Goal: Information Seeking & Learning: Find specific page/section

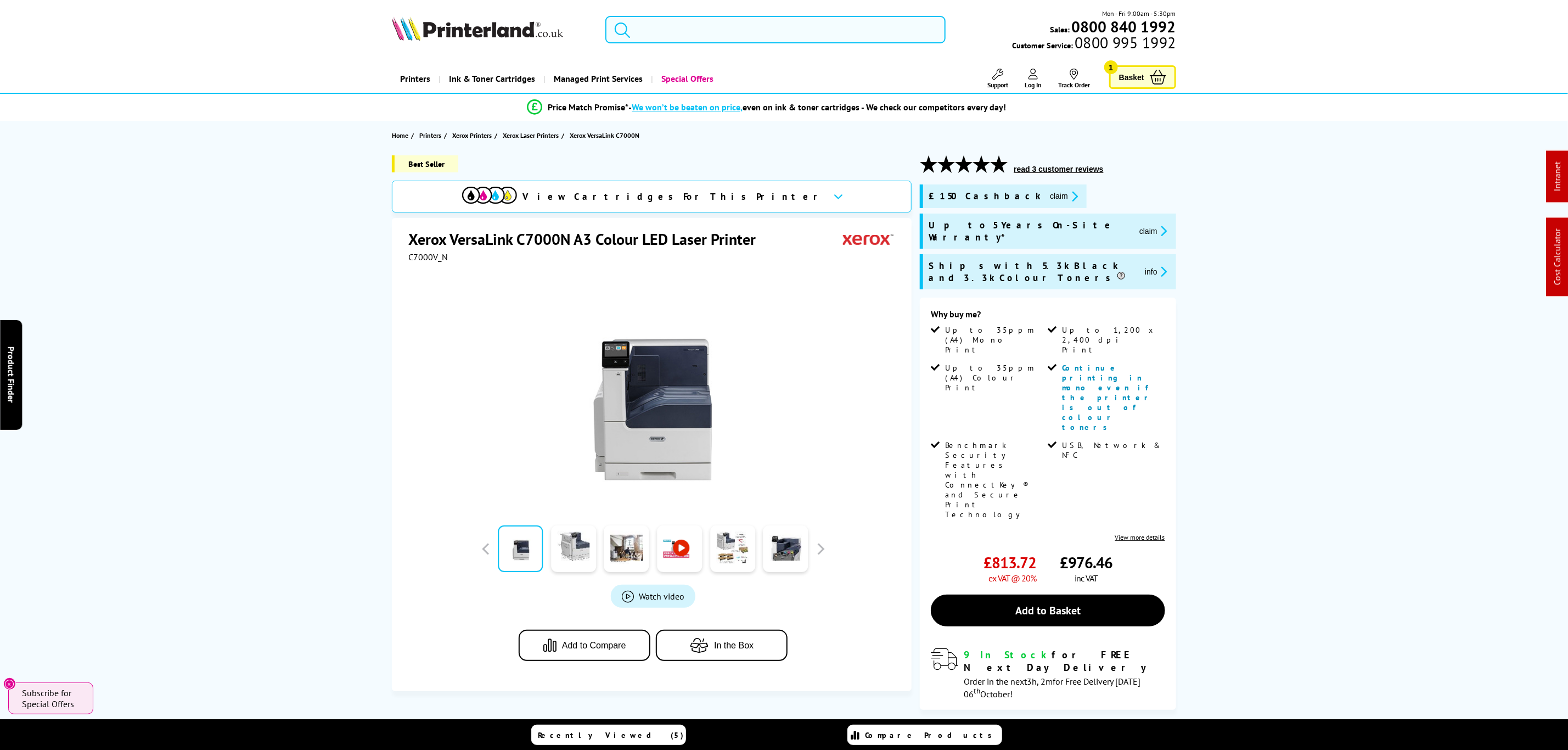
click at [746, 33] on input "search" at bounding box center [776, 29] width 340 height 27
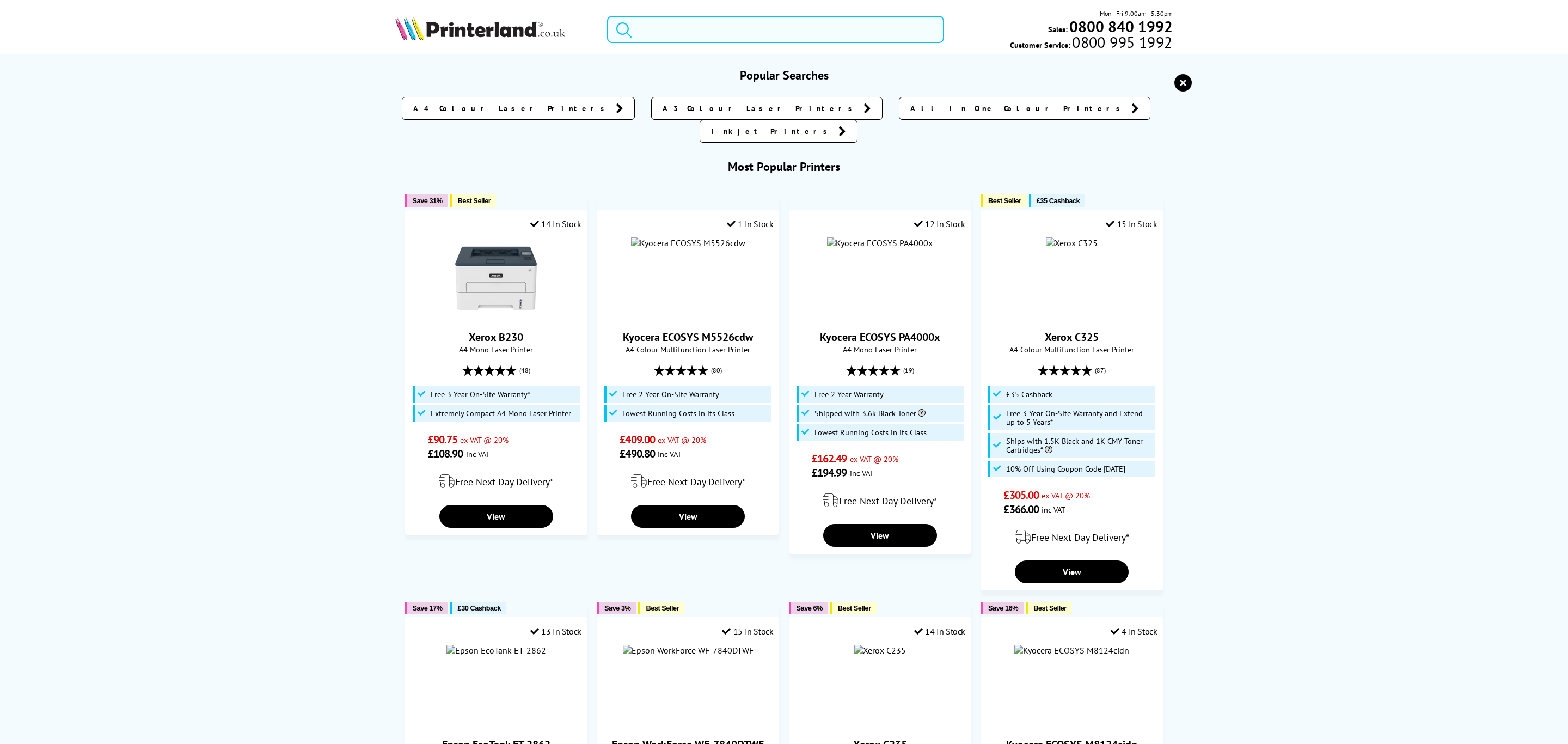
paste input "LC427XLBK"
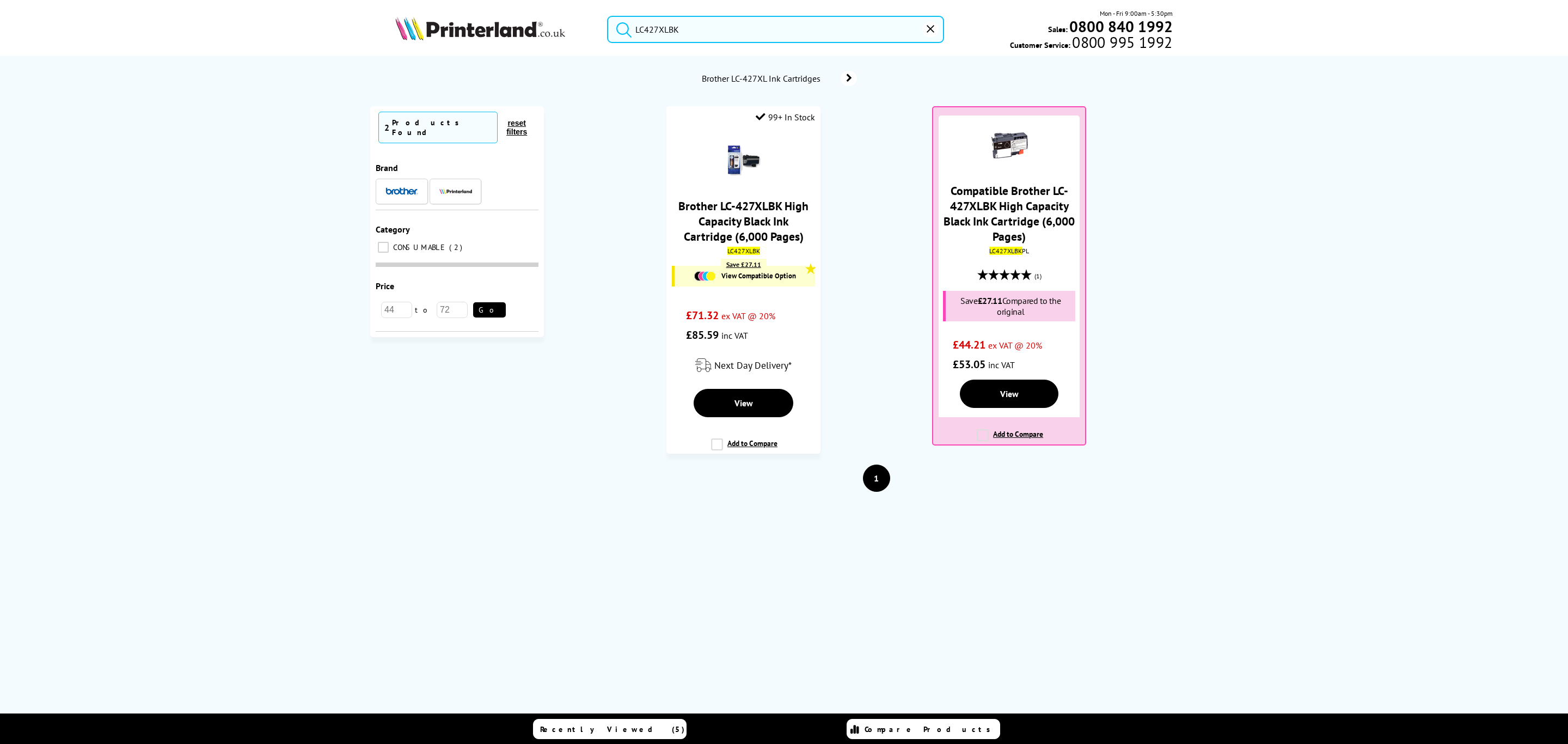
type input "LC427XLBK"
click at [771, 218] on link "Brother LC-427XLBK High Capacity Black Ink Cartridge (6,000 Pages)" at bounding box center [744, 221] width 131 height 46
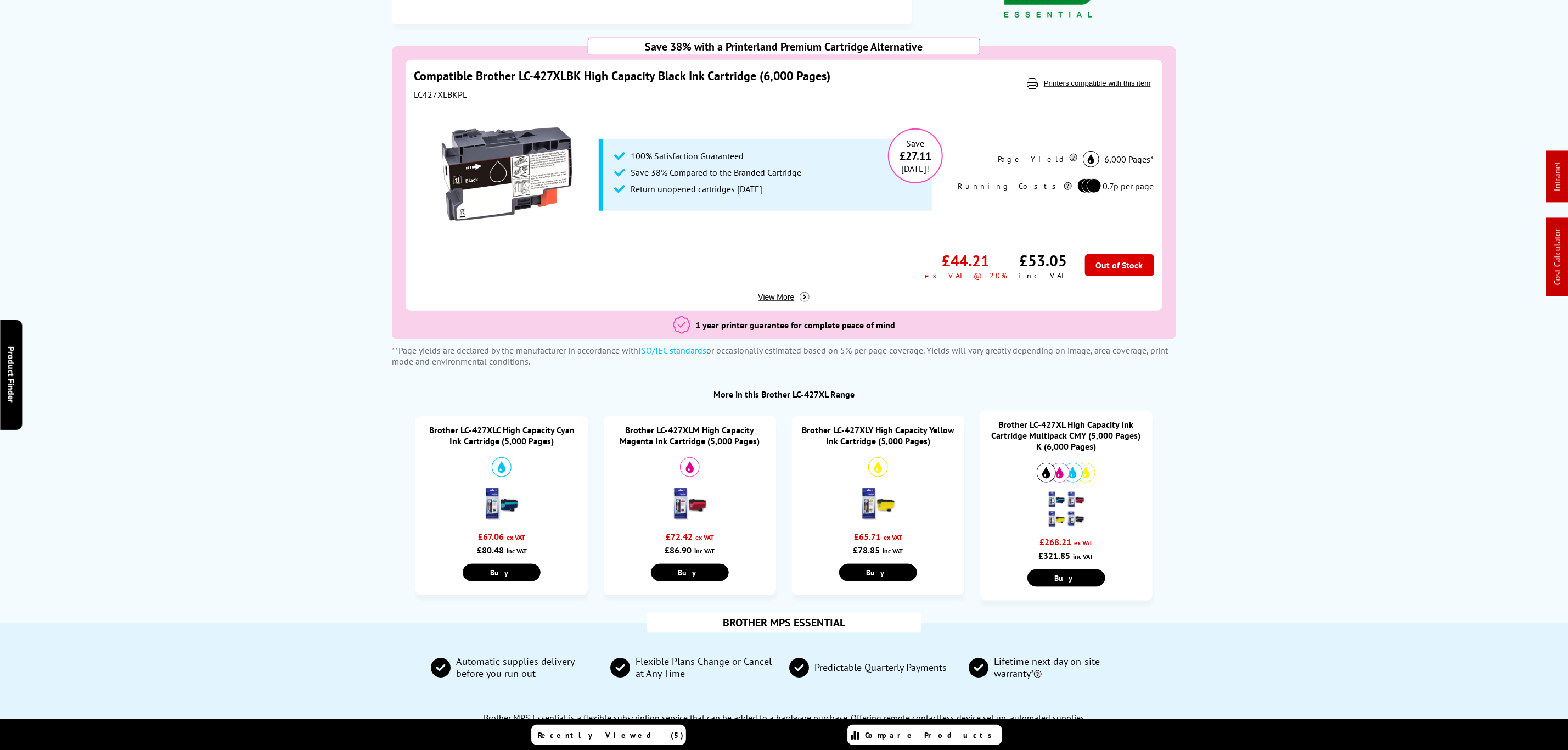
scroll to position [659, 0]
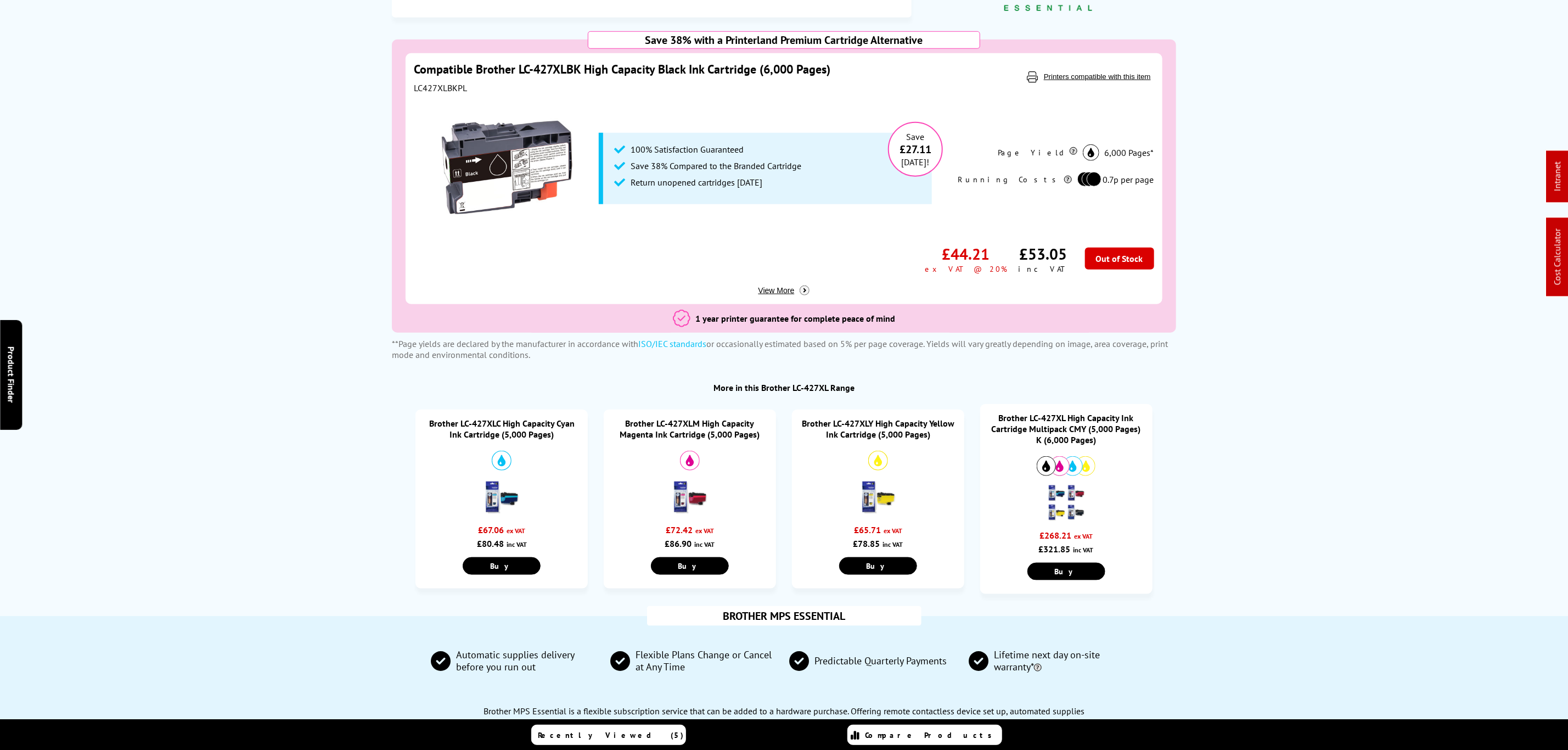
click at [1066, 412] on link "Brother LC-427XL High Capacity Ink Cartridge Multipack CMY (5,000 Pages) K (6,0…" at bounding box center [1066, 429] width 149 height 33
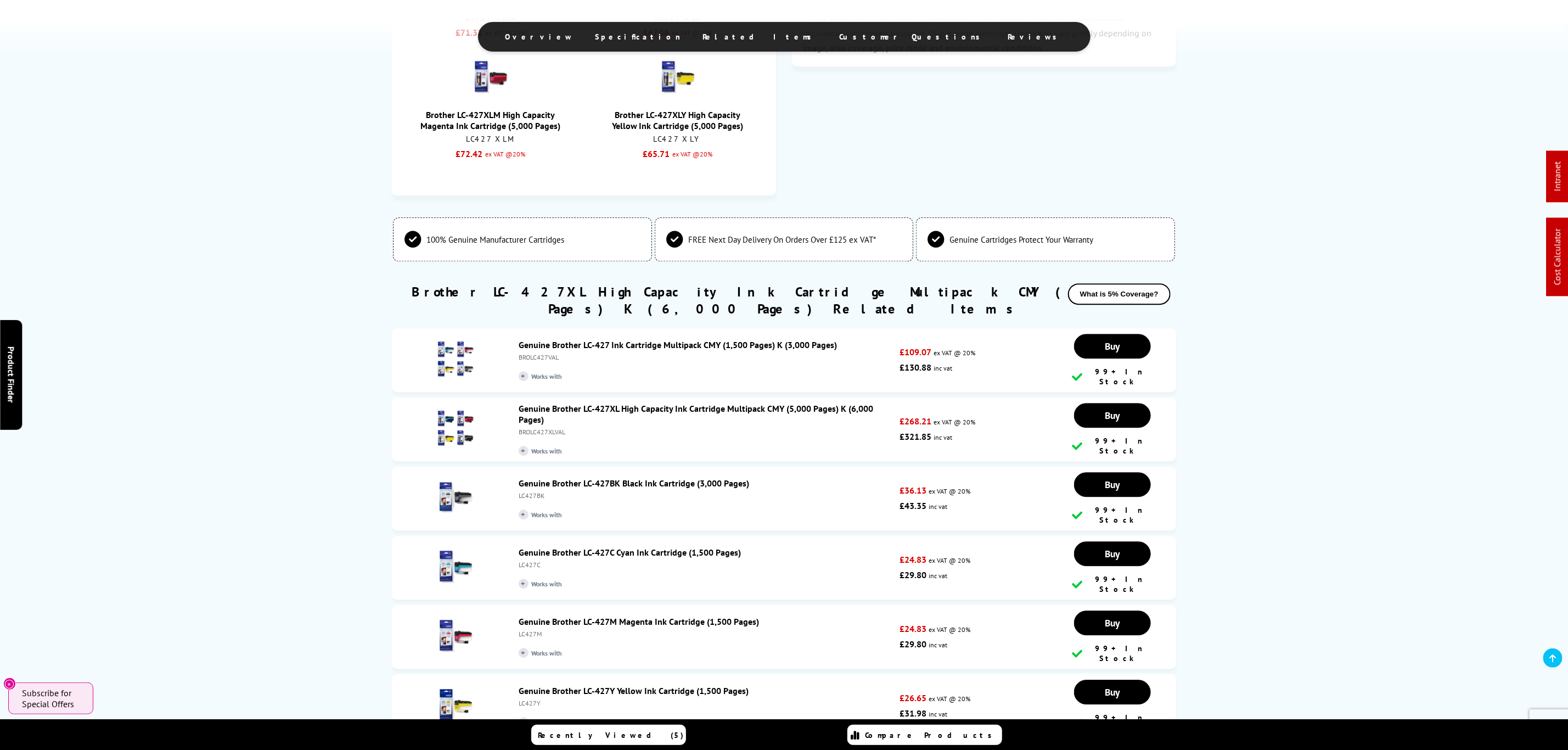
scroll to position [2116, 0]
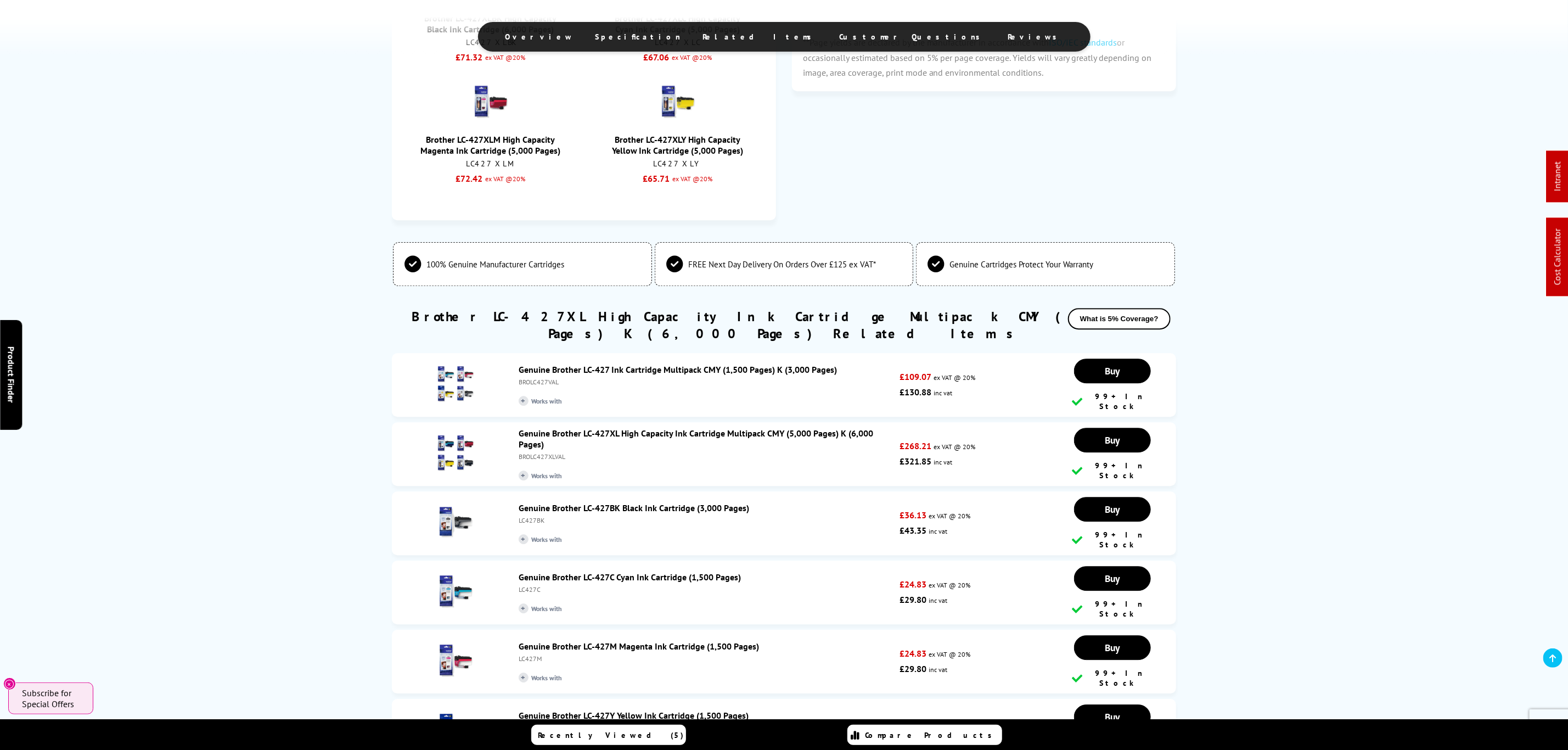
click at [651, 491] on li "Genuine Brother LC-427BK Black Ink Cartridge (3,000 Pages) LC427BK + Works with…" at bounding box center [784, 522] width 784 height 64
click at [651, 503] on link "Genuine Brother LC-427BK Black Ink Cartridge (3,000 Pages)" at bounding box center [633, 508] width 231 height 11
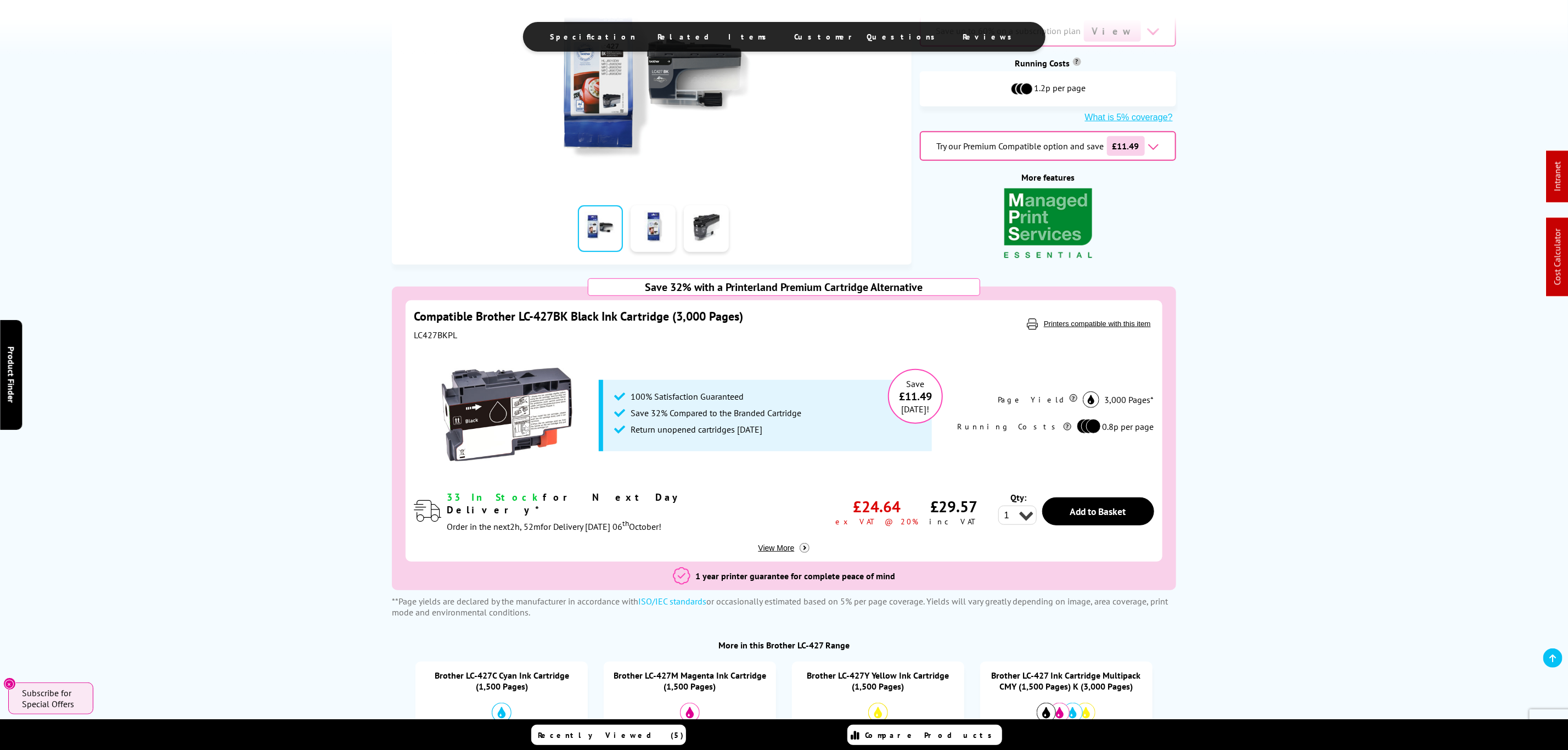
scroll to position [741, 0]
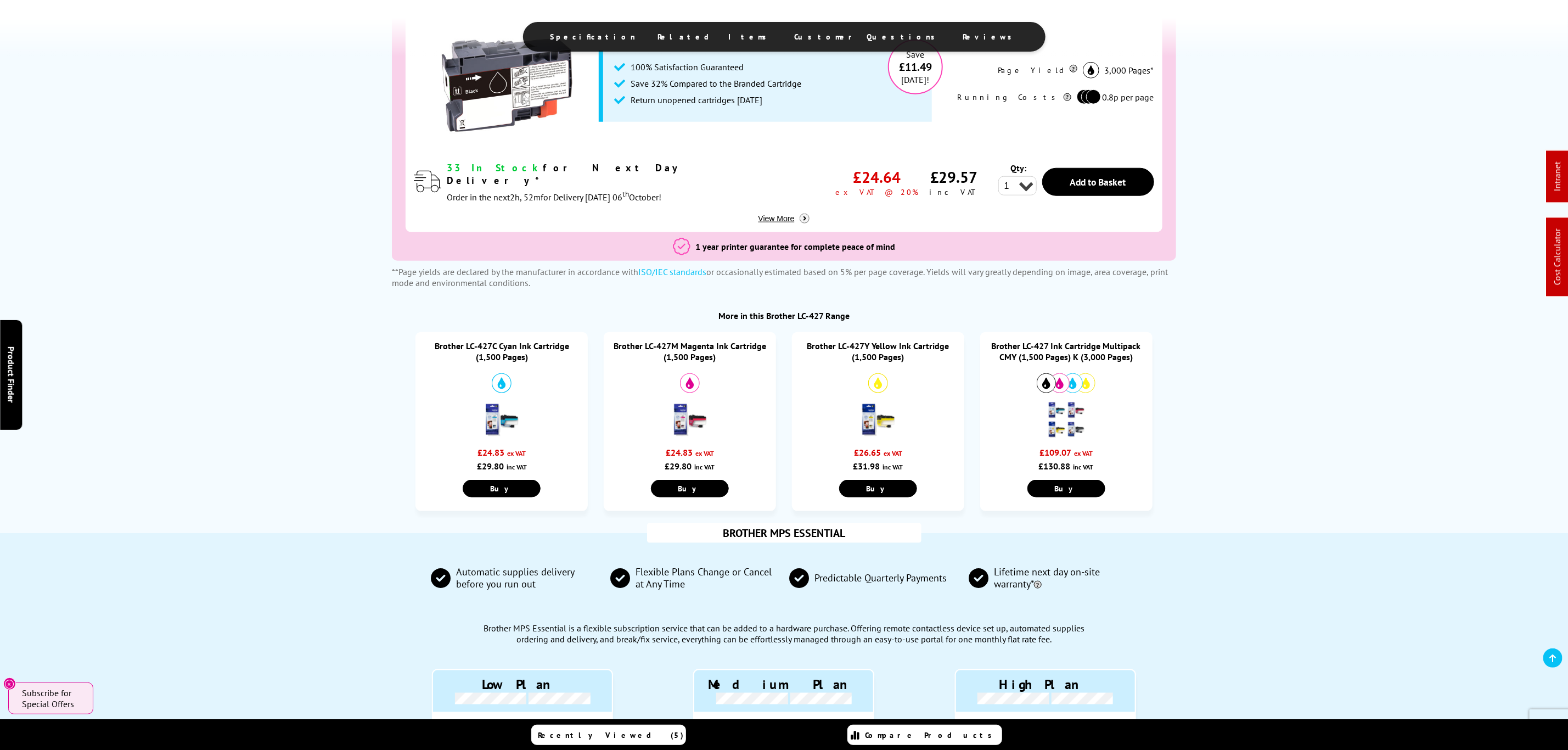
click at [519, 341] on link "Brother LC-427C Cyan Ink Cartridge (1,500 Pages)" at bounding box center [502, 351] width 135 height 22
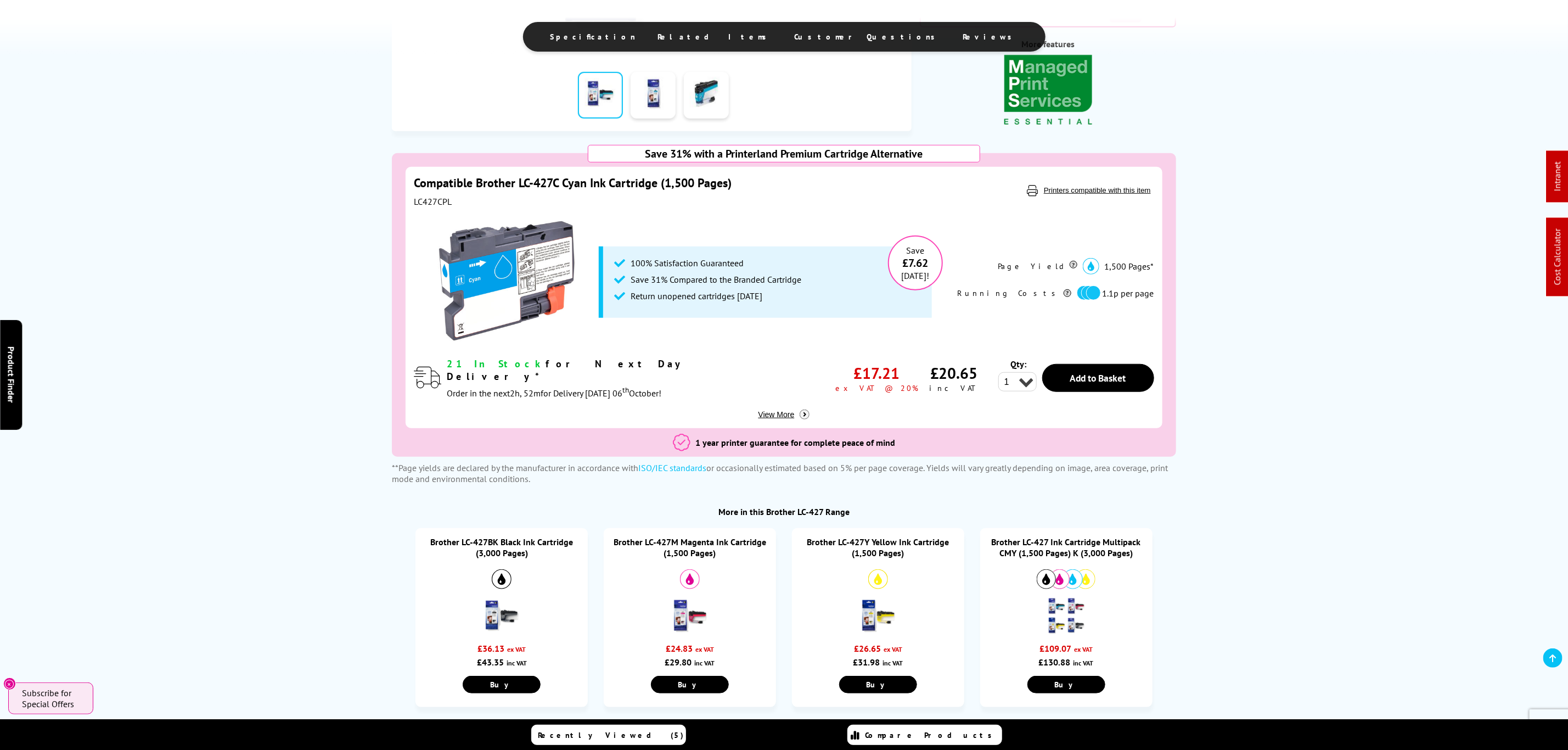
scroll to position [659, 0]
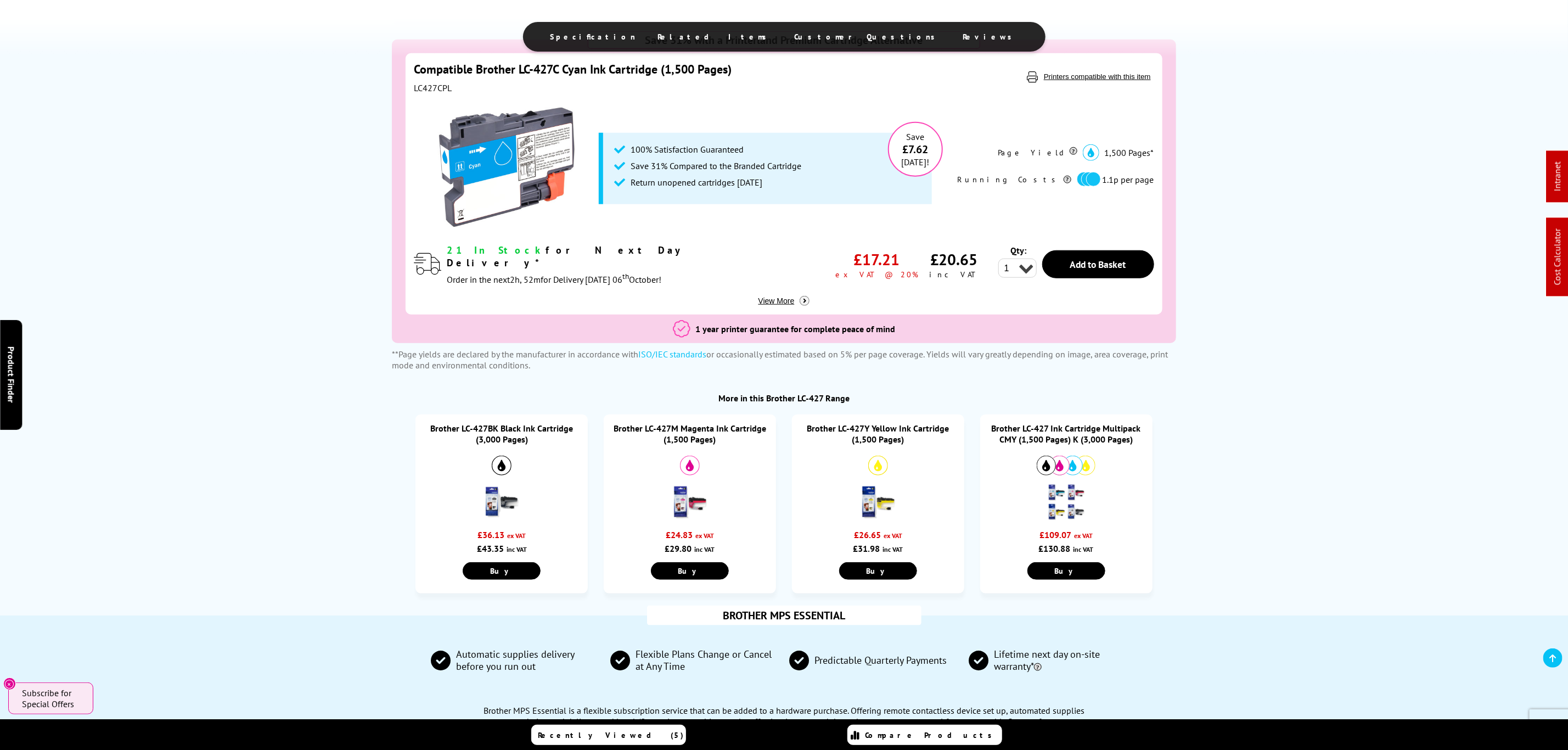
click at [700, 423] on link "Brother LC-427M Magenta Ink Cartridge (1,500 Pages)" at bounding box center [689, 434] width 152 height 22
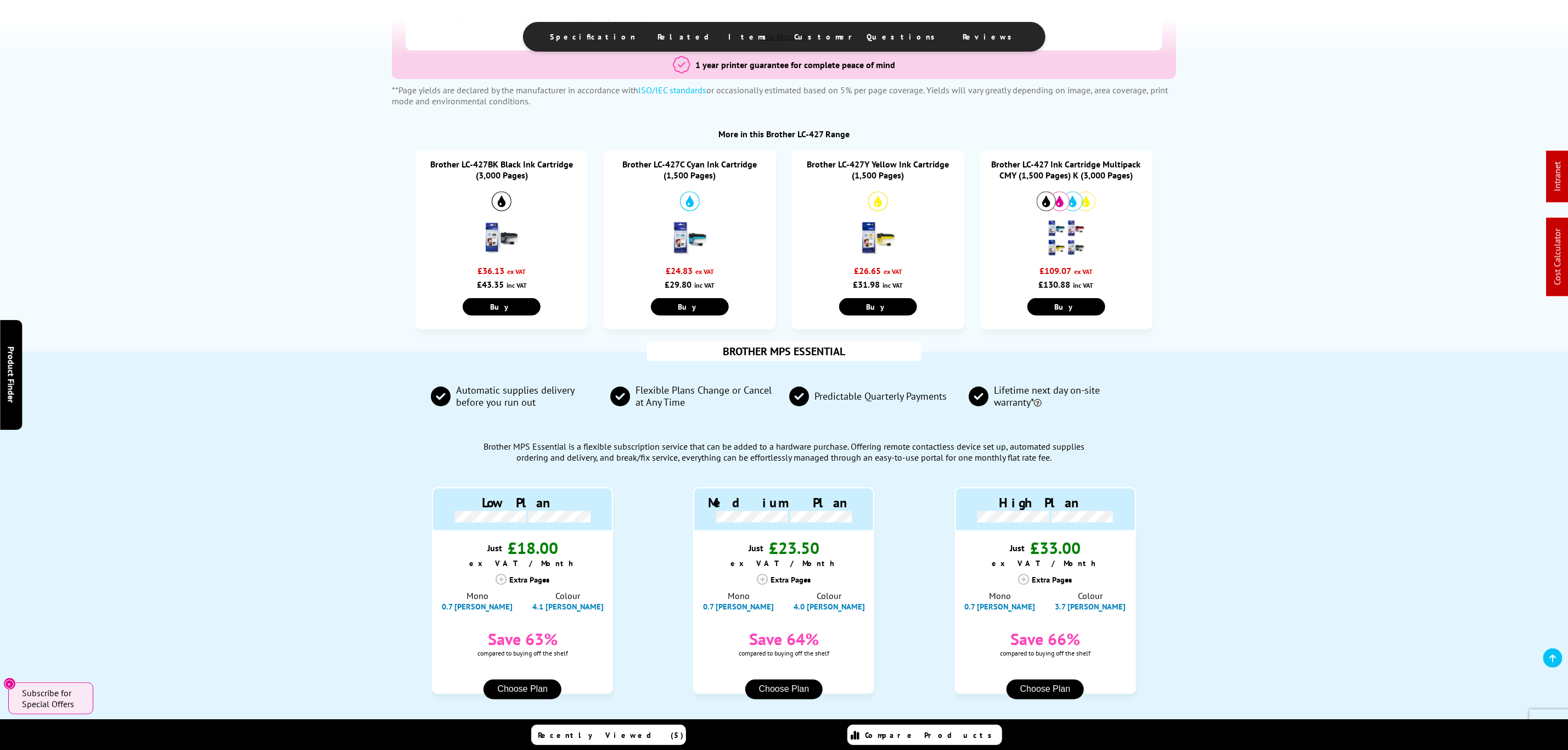
scroll to position [824, 0]
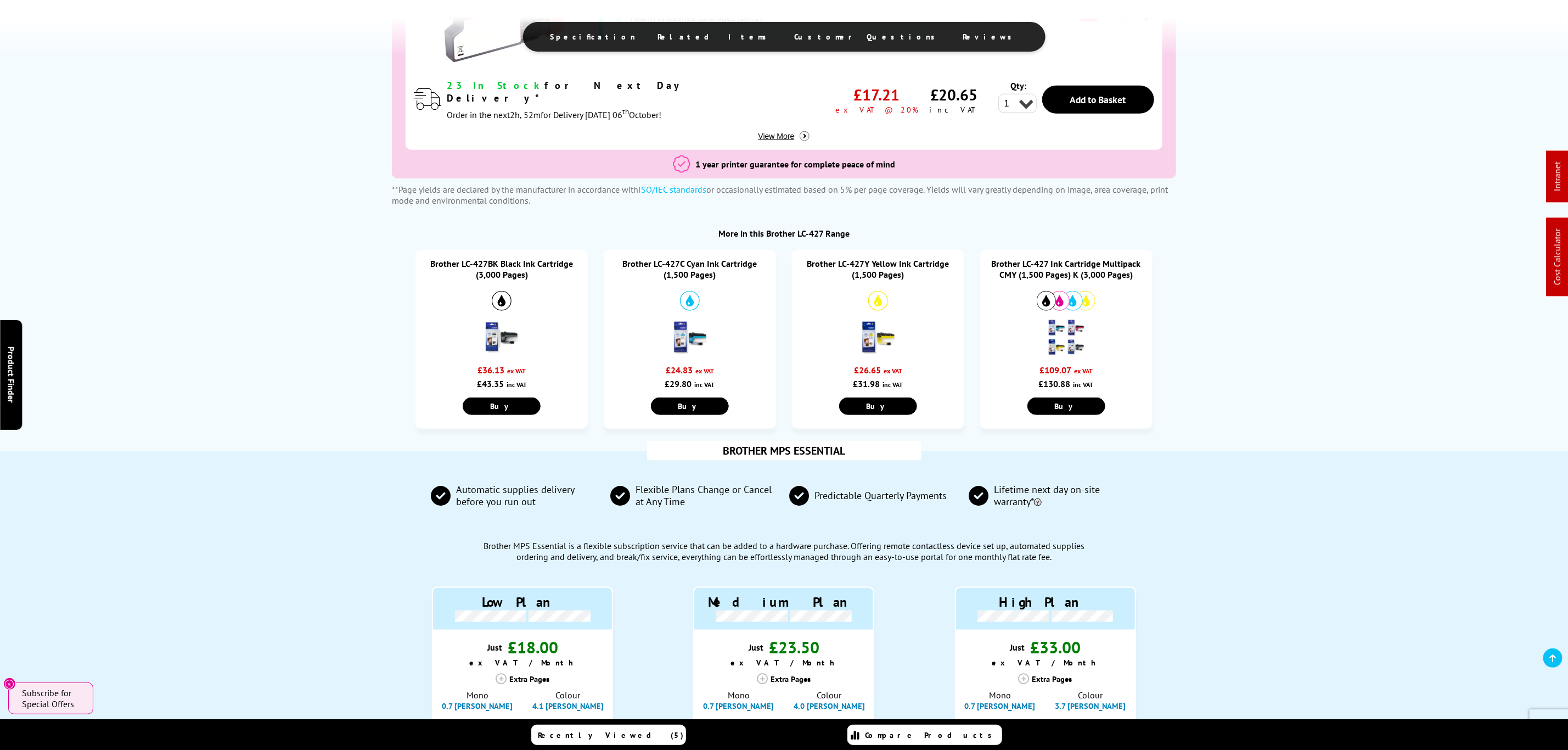
click at [863, 258] on link "Brother LC-427Y Yellow Ink Cartridge (1,500 Pages)" at bounding box center [878, 269] width 142 height 22
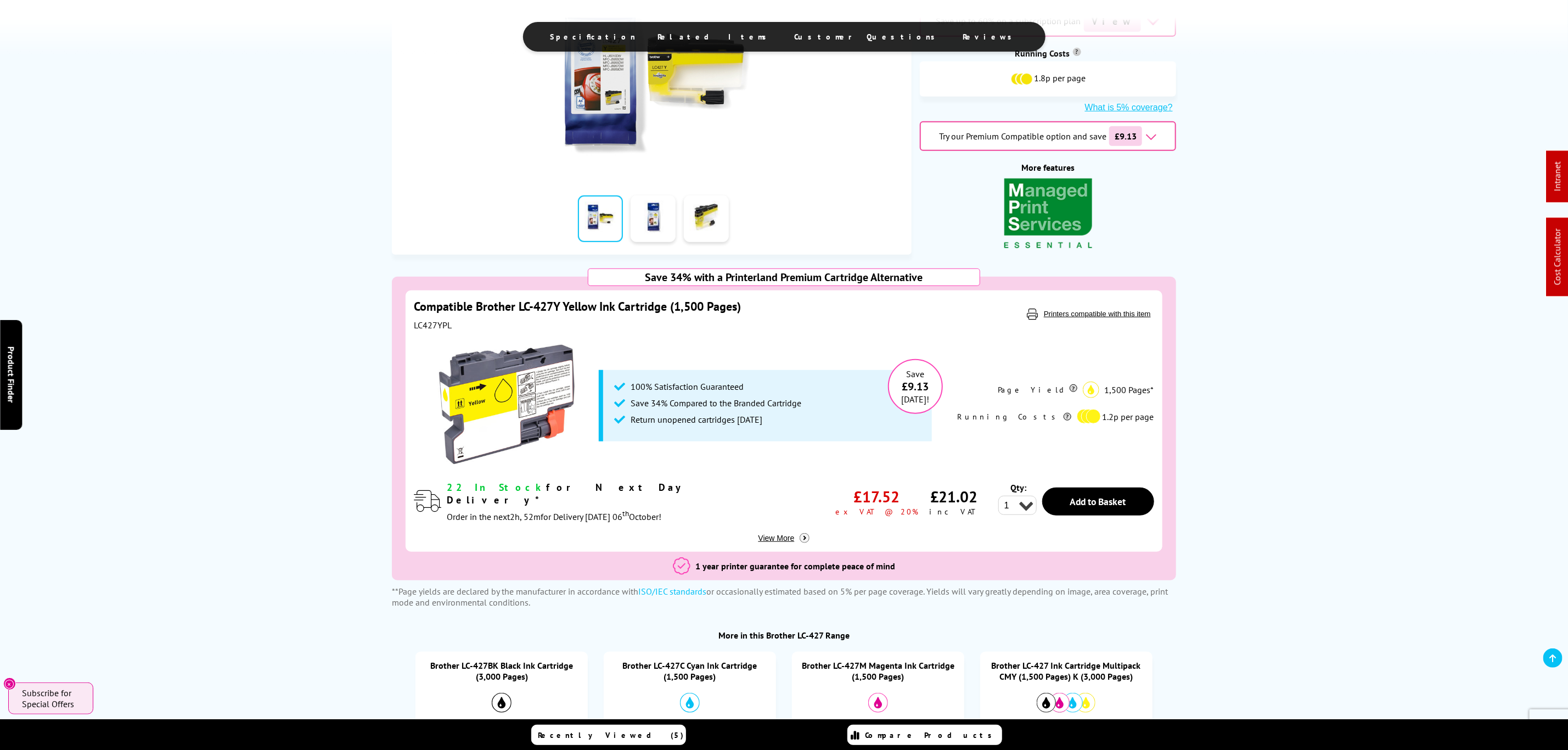
scroll to position [494, 0]
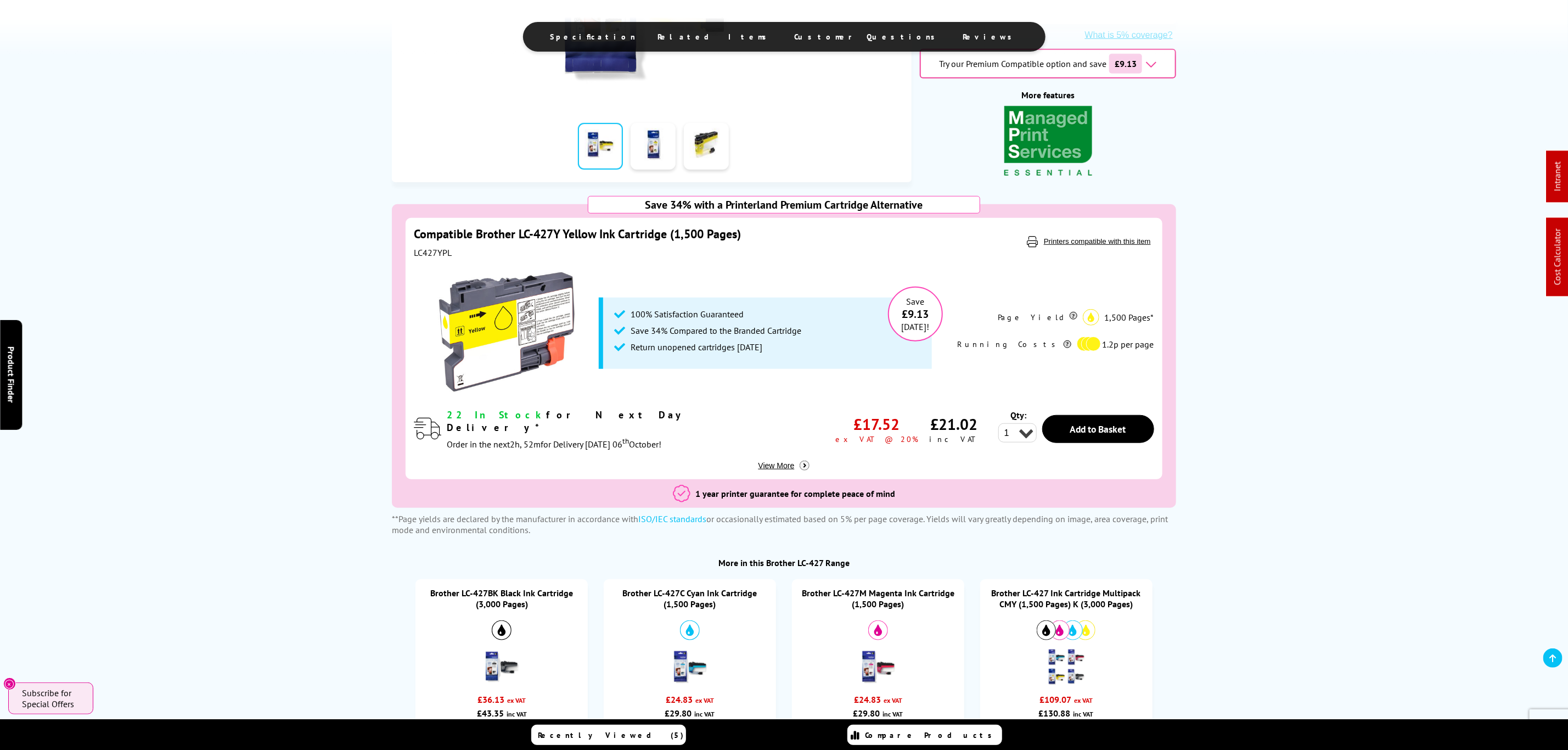
drag, startPoint x: 1078, startPoint y: 564, endPoint x: 412, endPoint y: 440, distance: 677.4
click at [1077, 587] on link "Brother LC-427 Ink Cartridge Multipack CMY (1,500 Pages) K (3,000 Pages)" at bounding box center [1066, 598] width 149 height 22
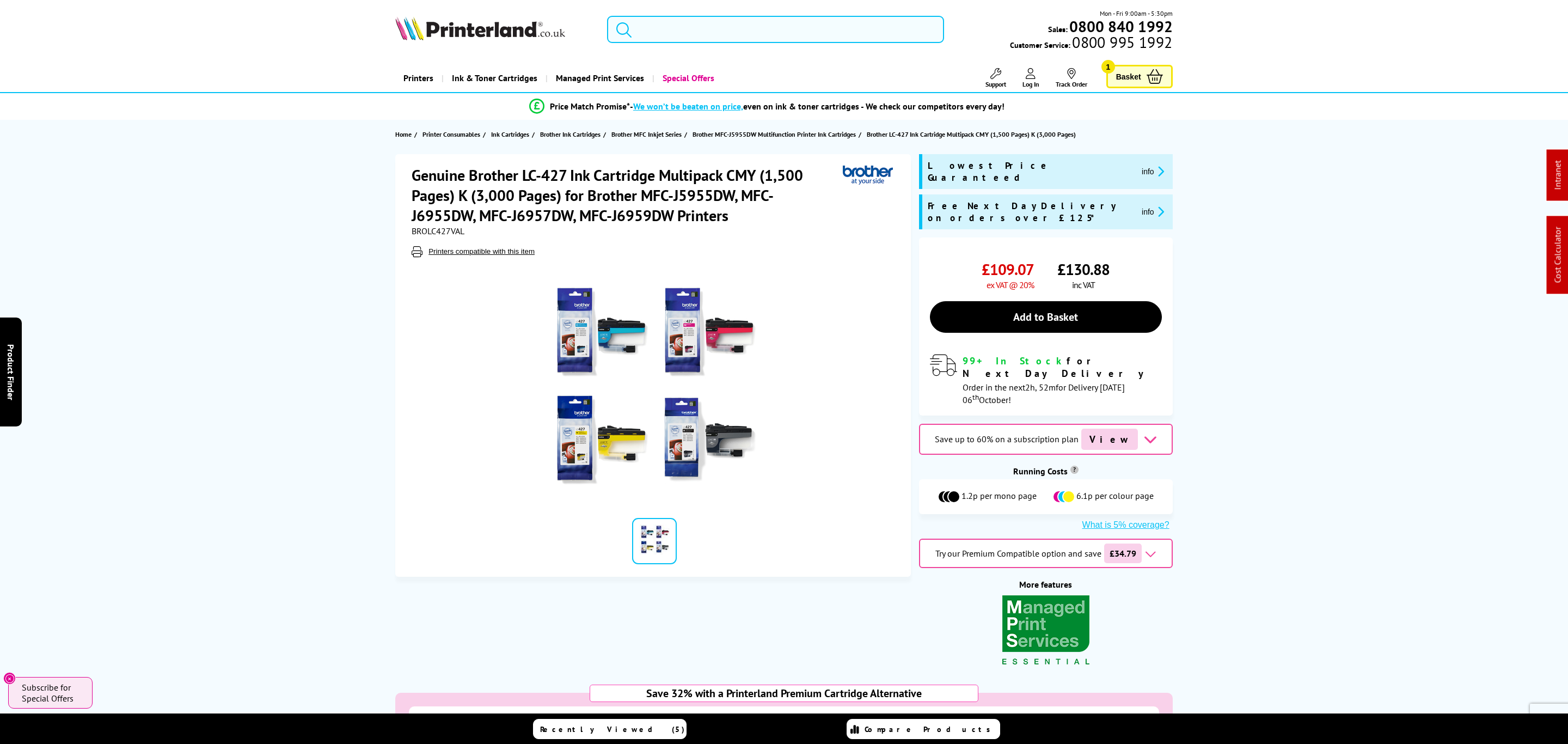
click at [827, 21] on input "search" at bounding box center [775, 29] width 337 height 27
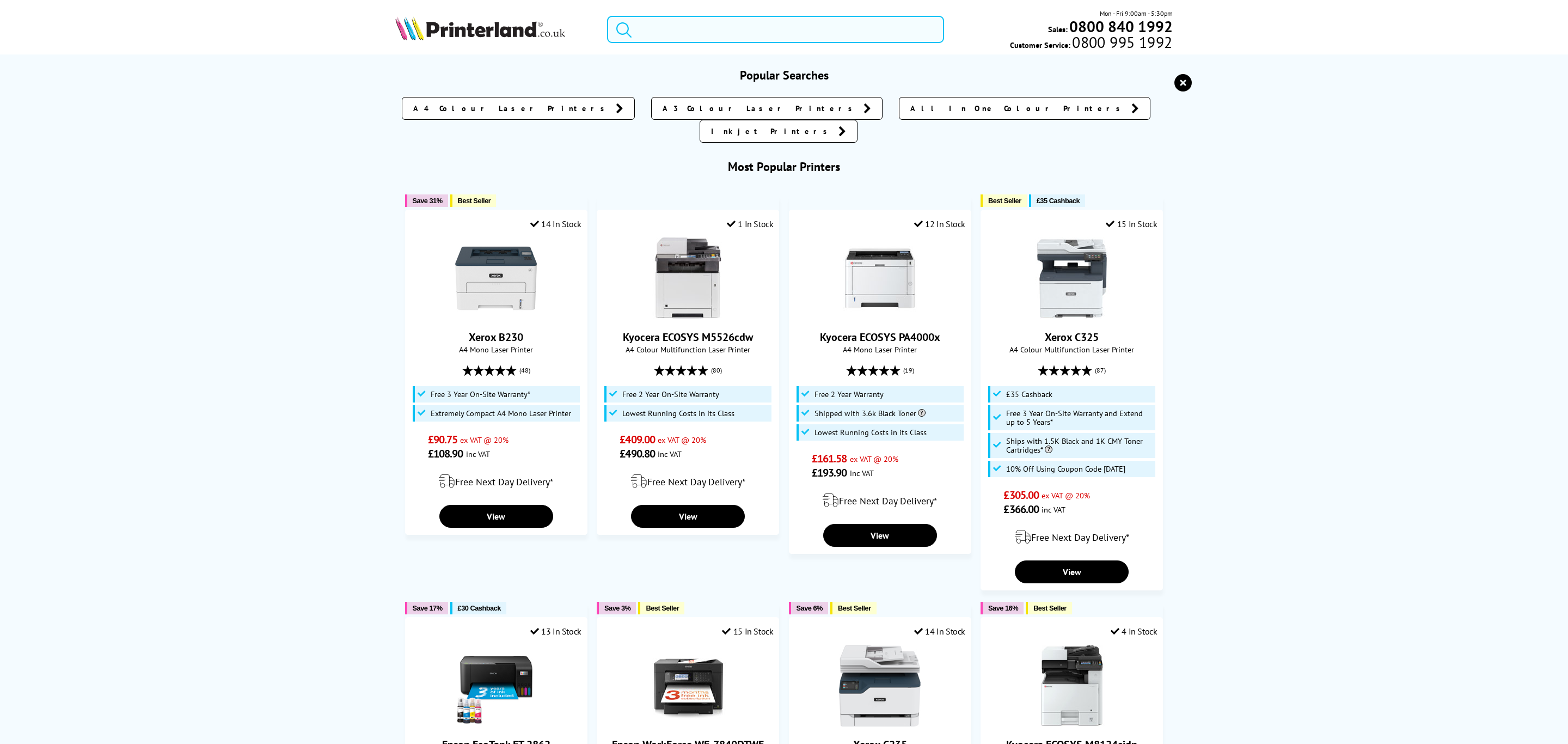
paste input "LC427XLBK"
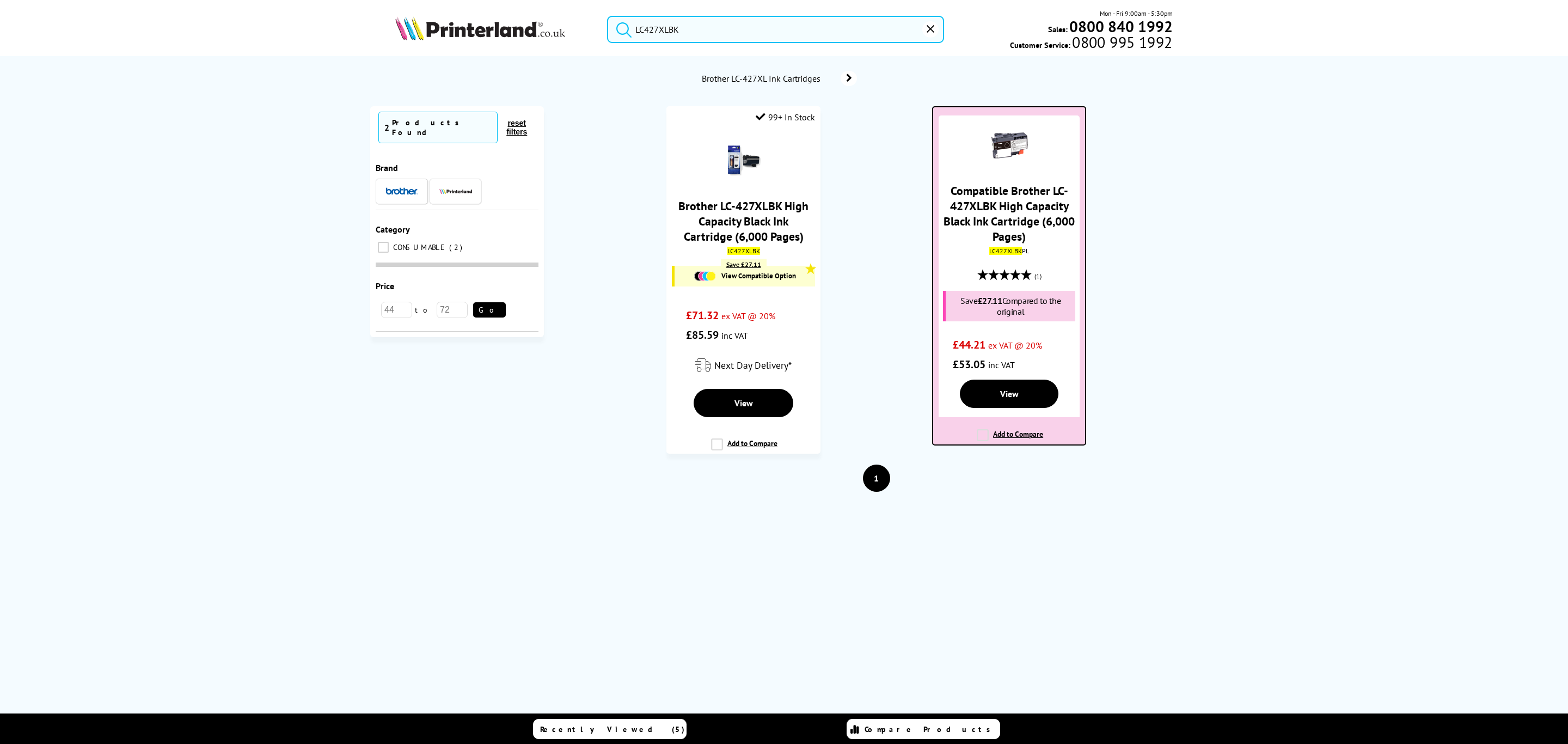
type input "LC427XLBK"
click at [1010, 211] on link "Compatible Brother LC-427XLBK High Capacity Black Ink Cartridge (6,000 Pages)" at bounding box center [1009, 213] width 131 height 61
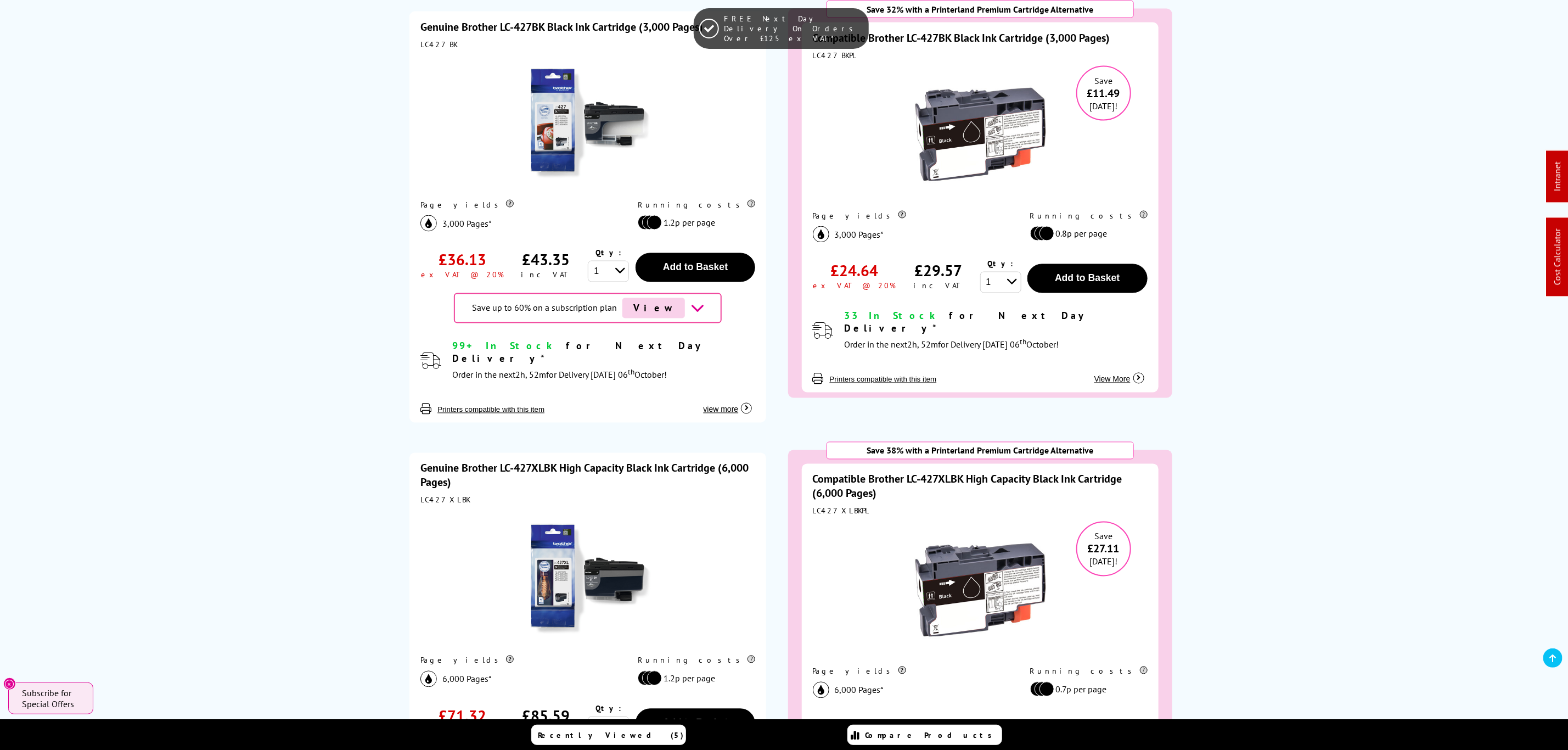
scroll to position [1235, 0]
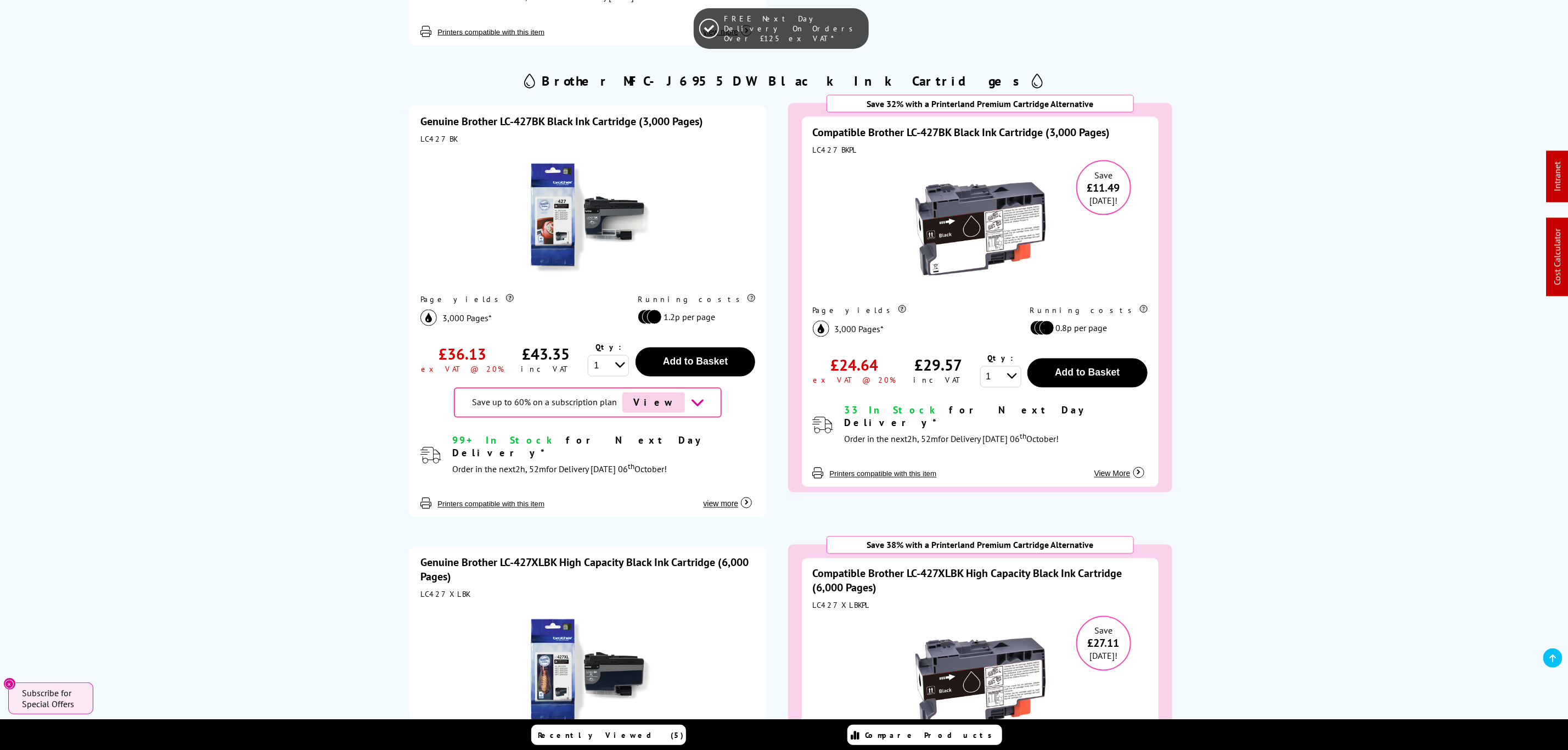
click at [837, 145] on div "LC427BKPL" at bounding box center [980, 150] width 335 height 10
copy div "LC427BKPL"
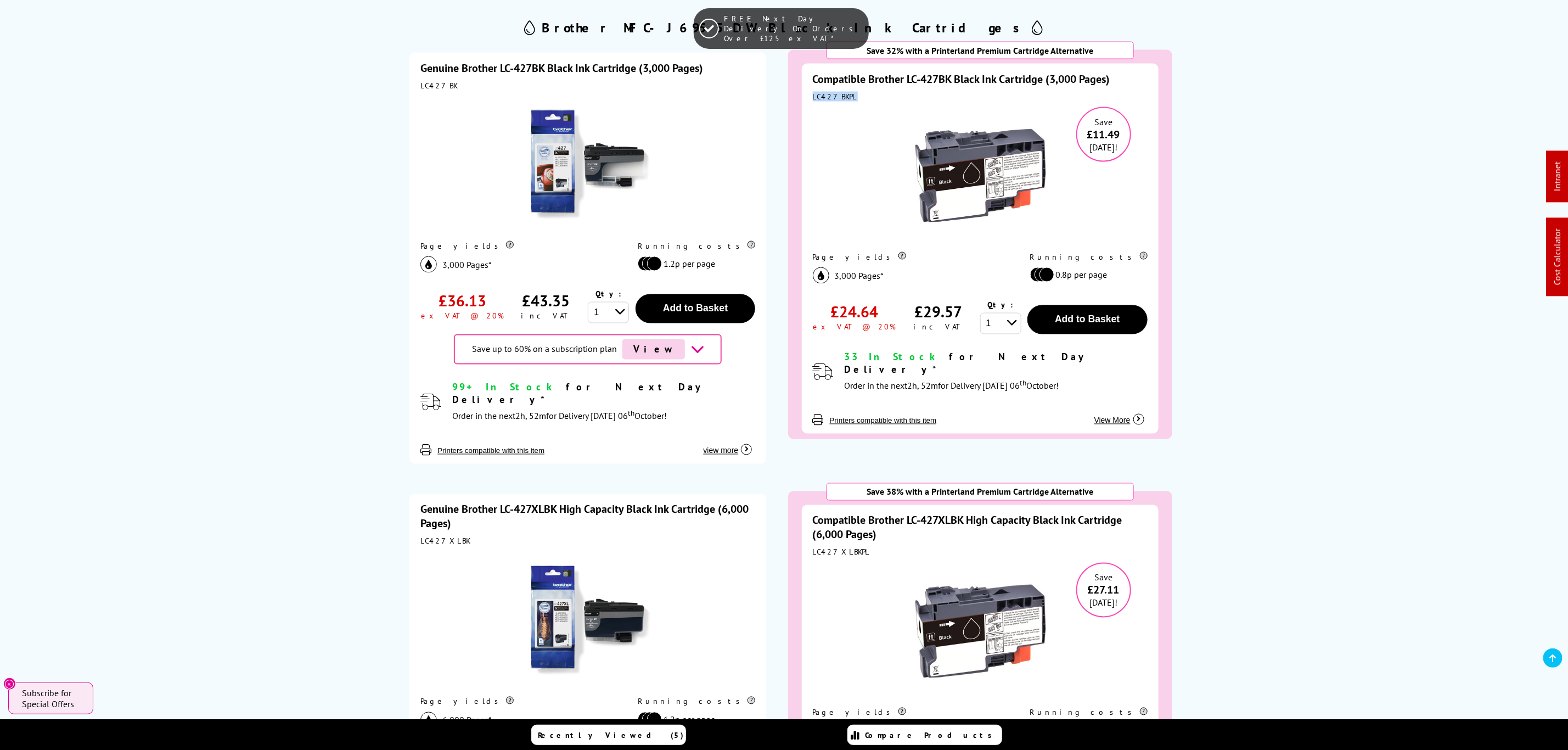
scroll to position [1317, 0]
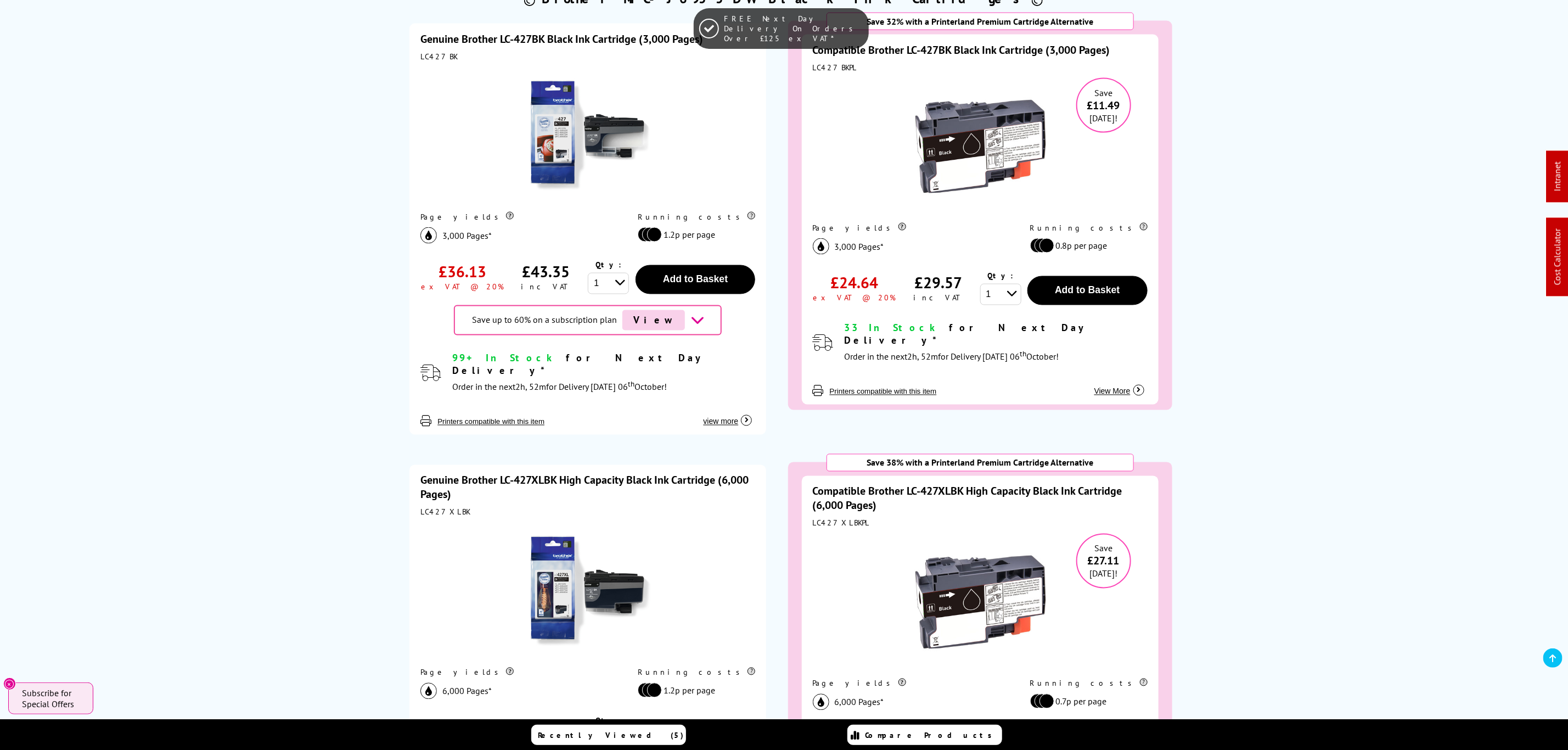
click at [838, 518] on div "LC427XLBKPL" at bounding box center [980, 523] width 335 height 10
copy div "LC427XLBKPL"
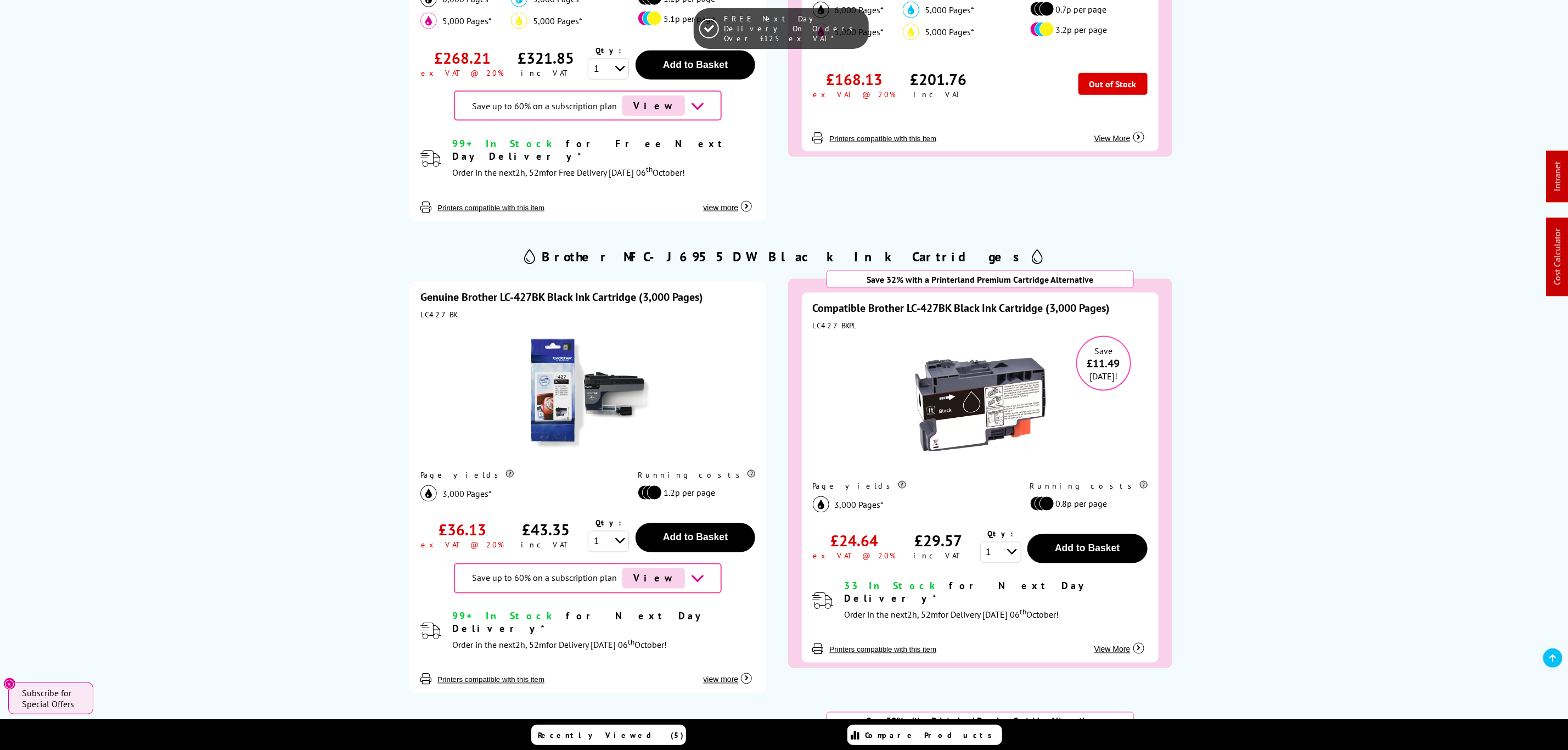
scroll to position [1152, 0]
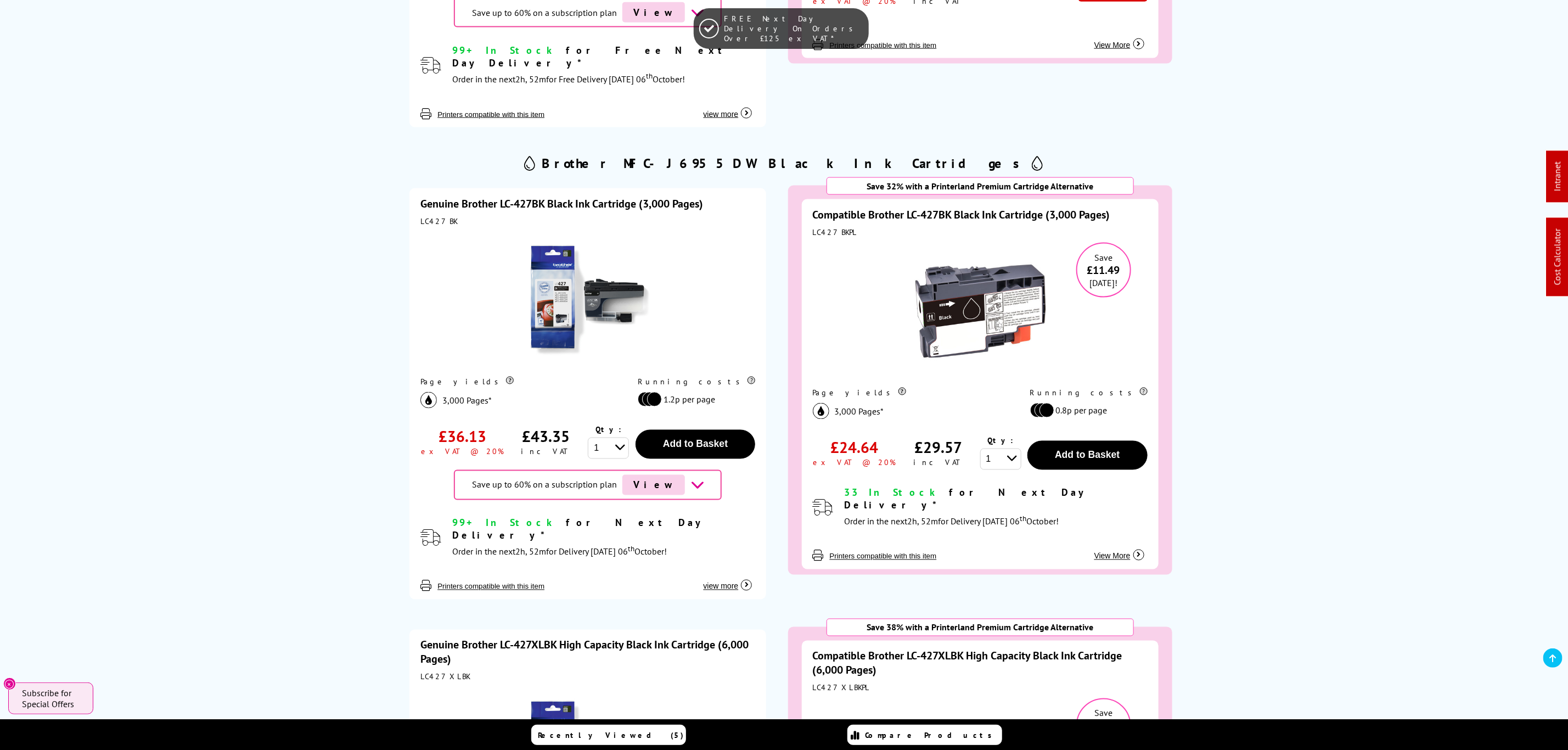
click at [829, 227] on div "LC427BKPL" at bounding box center [980, 232] width 335 height 10
drag, startPoint x: 829, startPoint y: 208, endPoint x: 830, endPoint y: 221, distance: 13.0
click at [829, 227] on div "LC427BKPL" at bounding box center [980, 232] width 335 height 10
copy div "LC427BKPL"
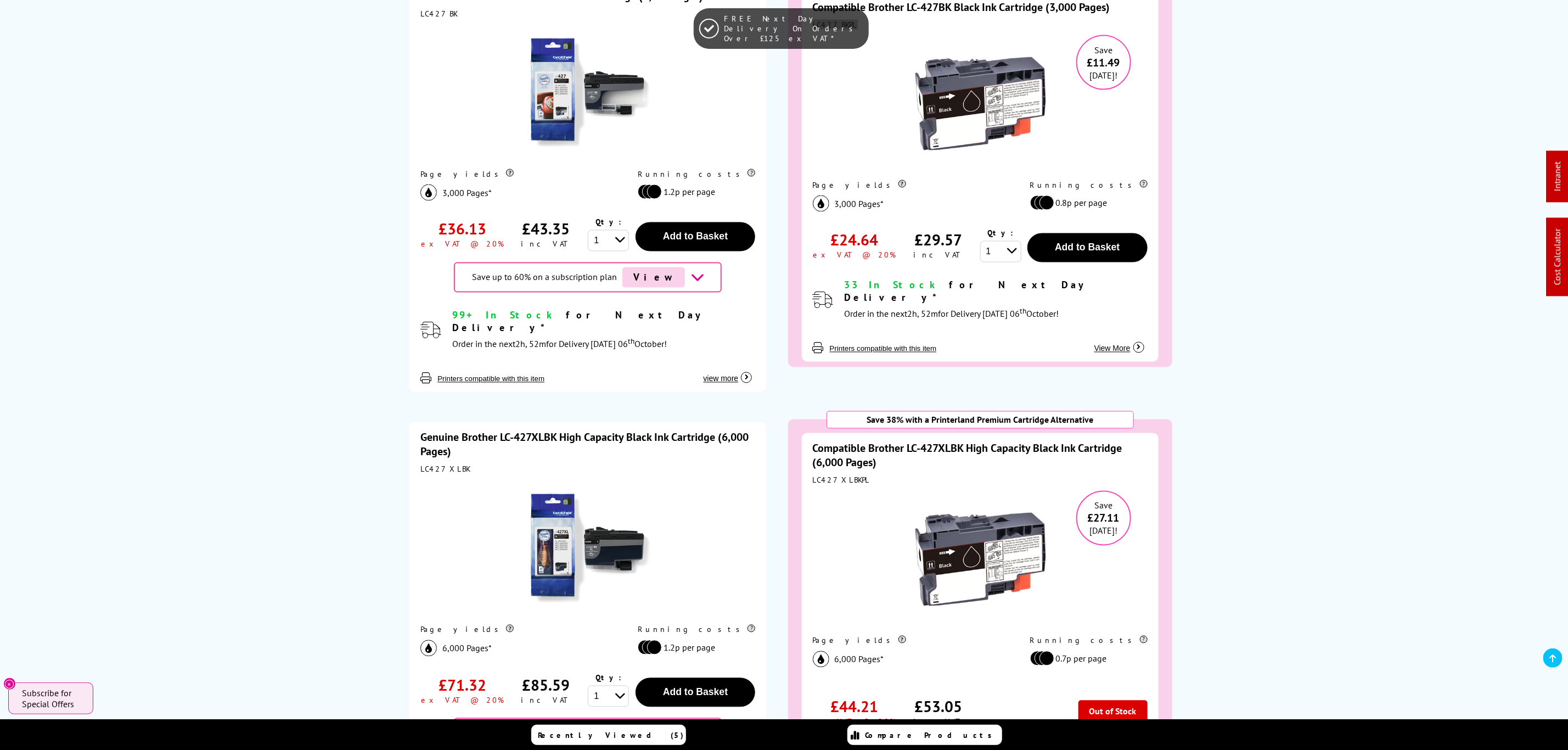
scroll to position [1400, 0]
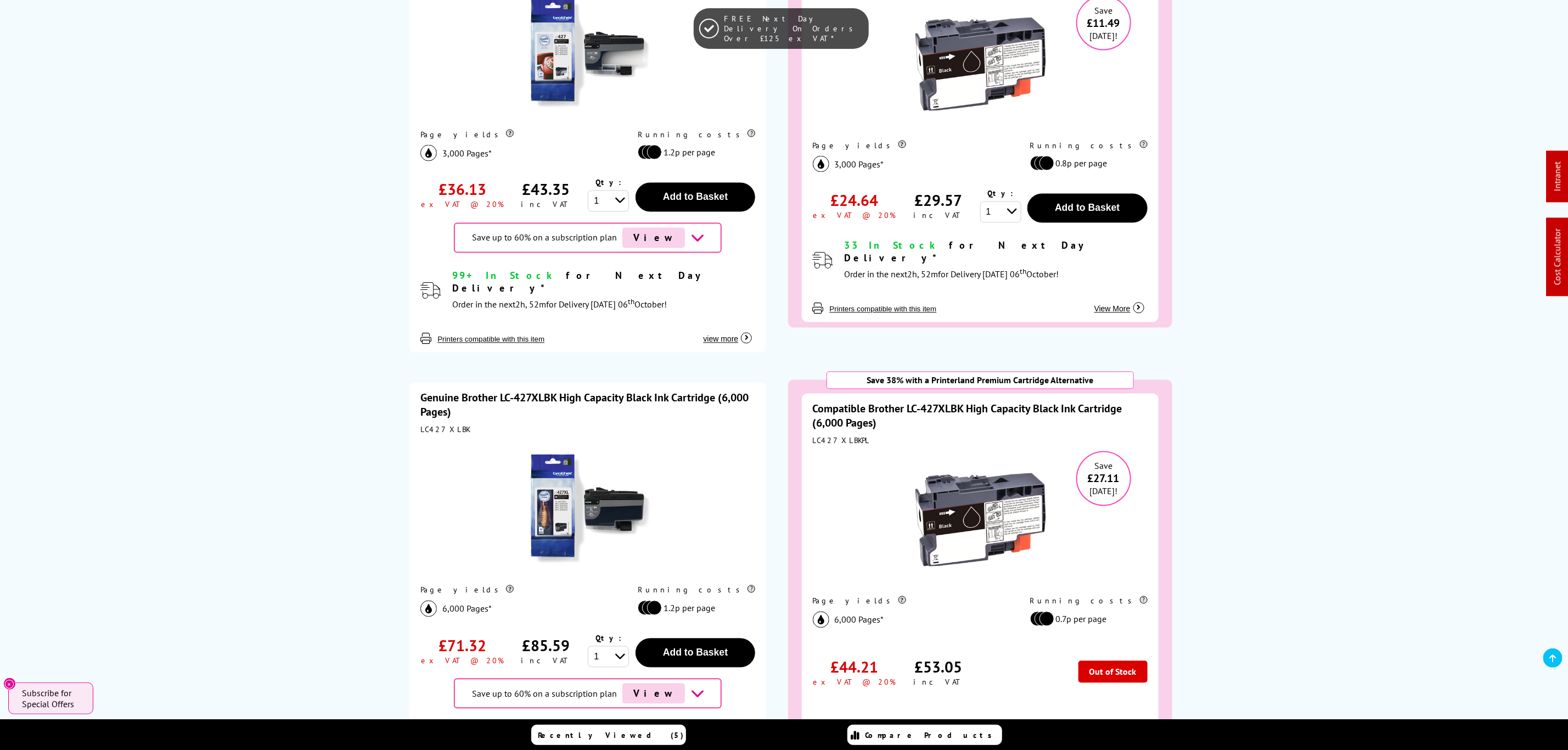
click at [906, 402] on link "Compatible Brother LC-427XLBK High Capacity Black Ink Cartridge (6,000 Pages)" at bounding box center [967, 415] width 309 height 28
